Goal: Task Accomplishment & Management: Manage account settings

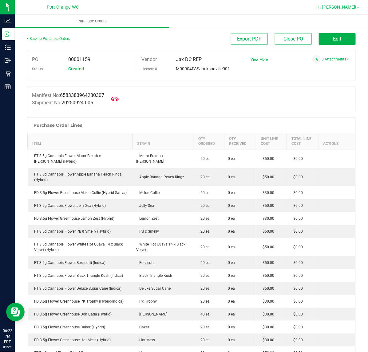
click at [357, 5] on link "Hi, [PERSON_NAME]!" at bounding box center [338, 7] width 48 height 6
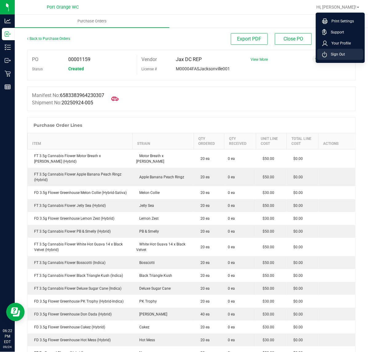
click at [335, 53] on span "Sign Out" at bounding box center [336, 54] width 18 height 6
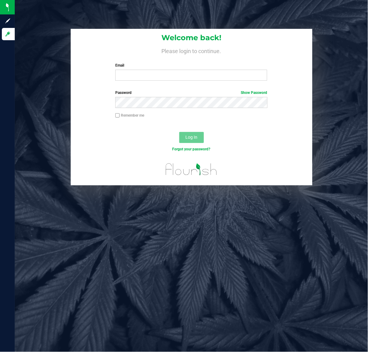
click at [153, 82] on div "Welcome back! Please login to continue. Email Required Please format your email…" at bounding box center [191, 57] width 241 height 57
click at [154, 72] on input "Email" at bounding box center [191, 75] width 152 height 11
type input "[EMAIL_ADDRESS][DOMAIN_NAME]"
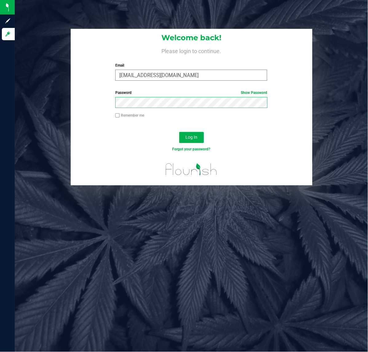
click at [179, 132] on button "Log In" at bounding box center [191, 137] width 25 height 11
